Goal: Check status: Check status

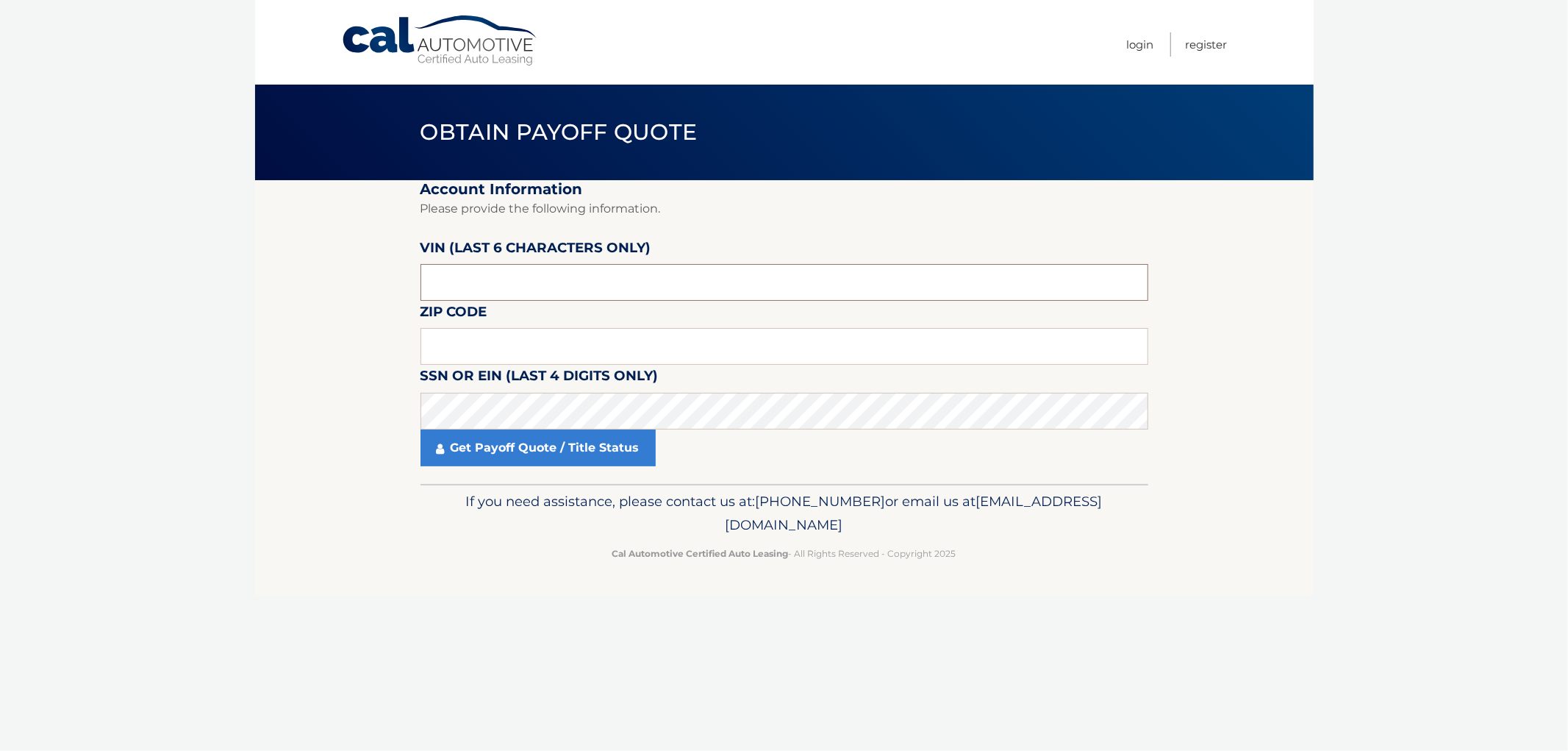
click at [596, 272] on input "text" at bounding box center [785, 282] width 728 height 37
paste input "169982"
type input "169982"
type input "07866"
click at [533, 449] on link "Get Payoff Quote / Title Status" at bounding box center [538, 447] width 235 height 37
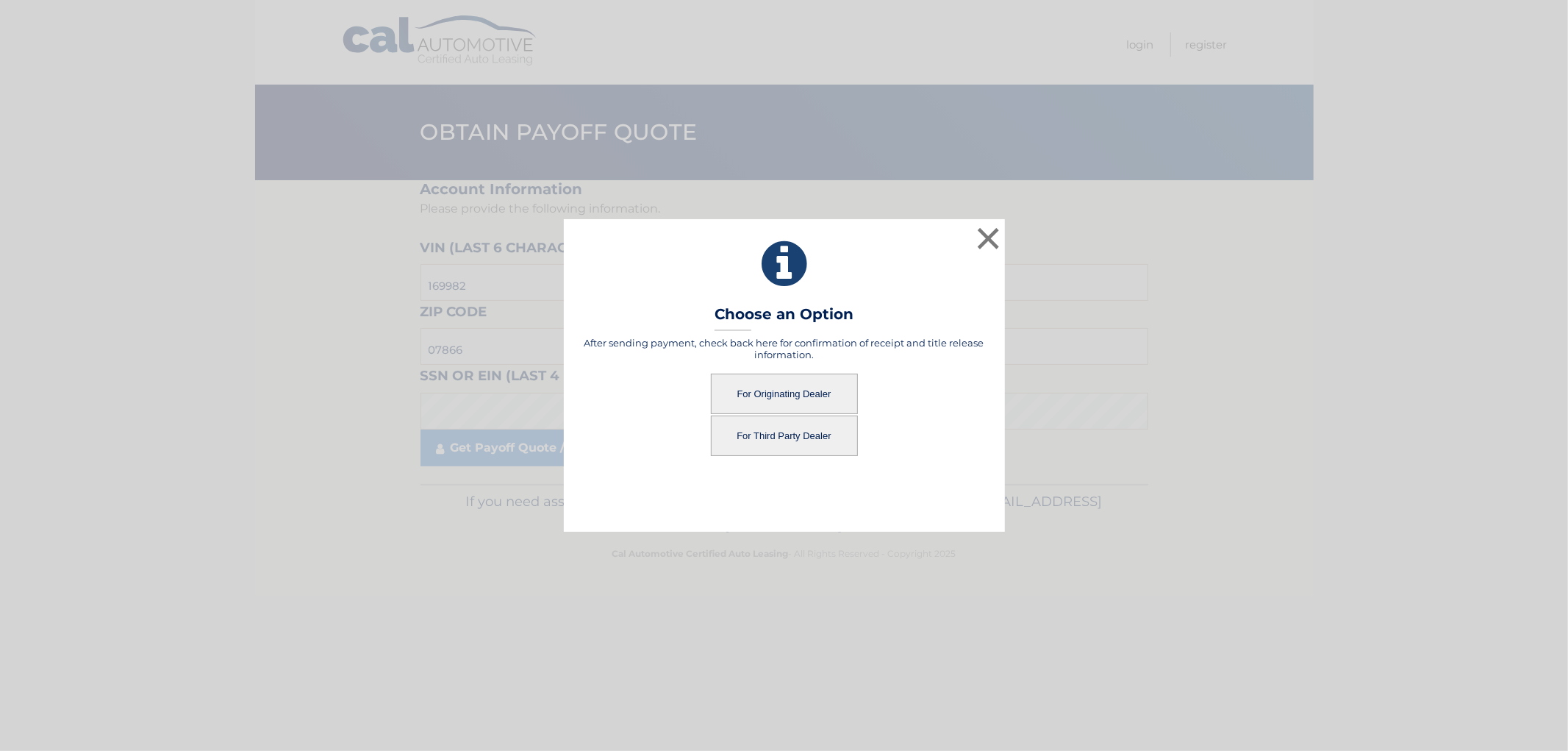
click at [809, 401] on button "For Originating Dealer" at bounding box center [785, 393] width 147 height 41
click at [787, 395] on button "For Originating Dealer" at bounding box center [785, 393] width 147 height 41
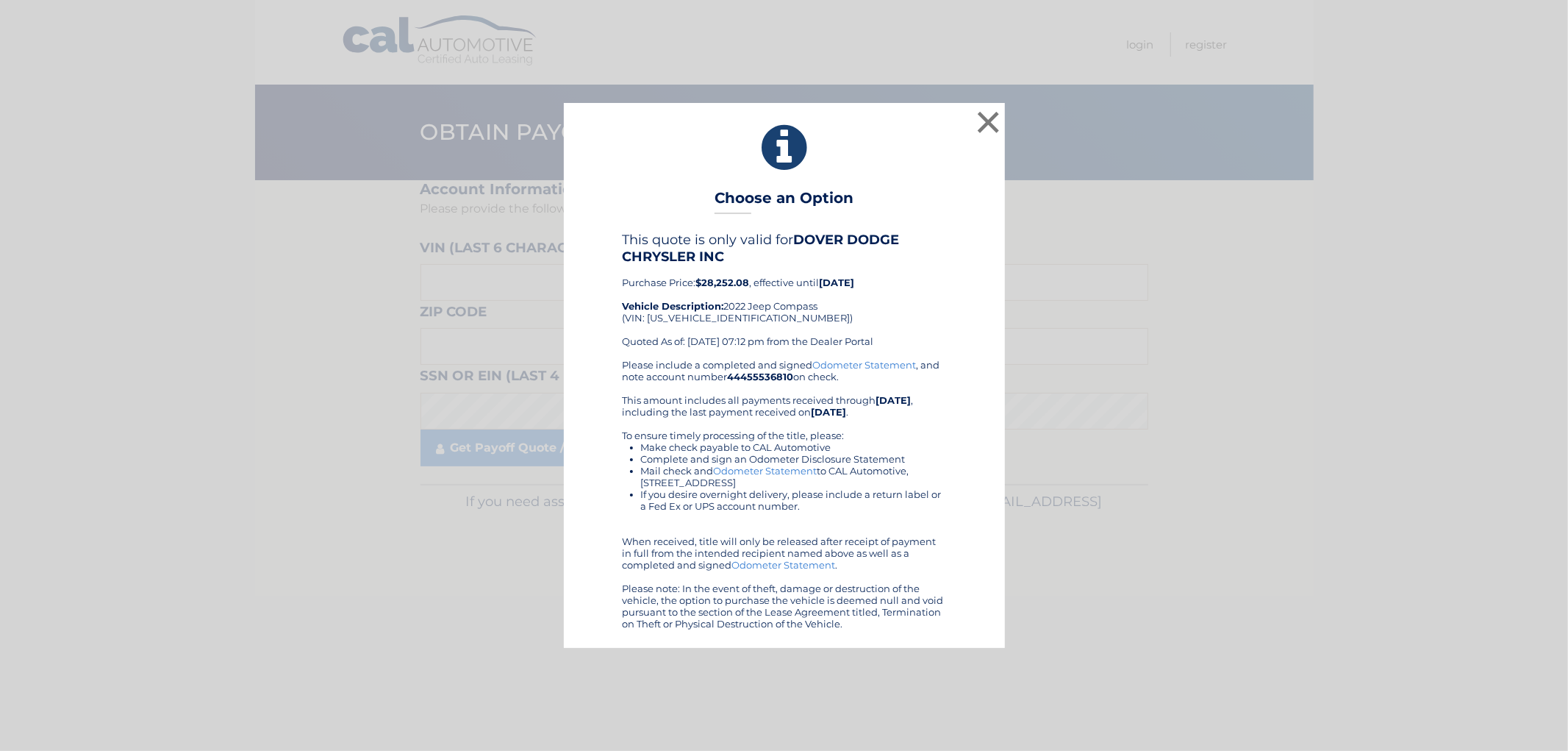
click at [724, 321] on div "This quote is only valid for DOVER DODGE CHRYSLER INC Purchase Price: $28,252.0…" at bounding box center [784, 295] width 324 height 126
copy div "3C4NJDDB7NT169982"
